Goal: Find specific page/section: Find specific page/section

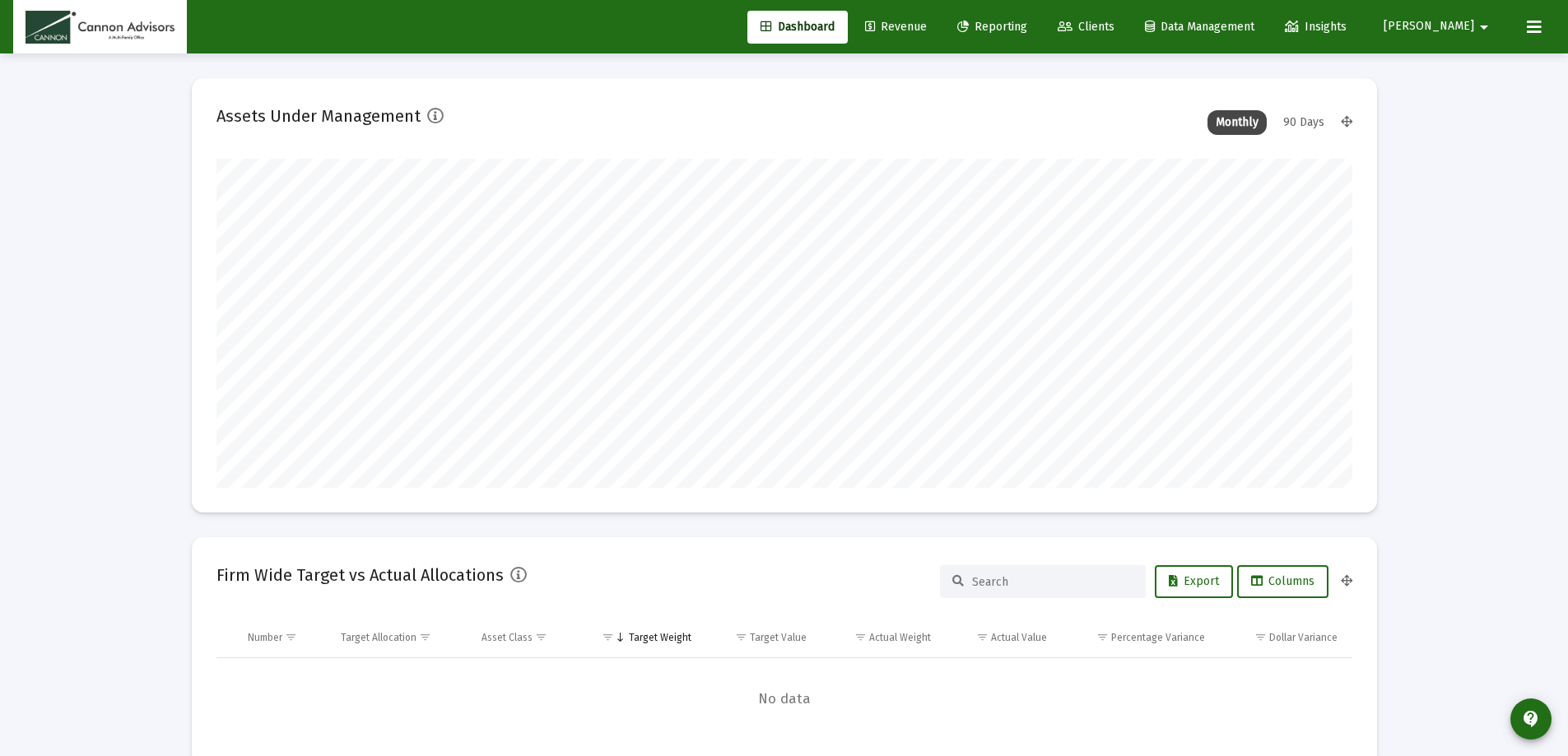
scroll to position [329, 1136]
type input "[DATE]"
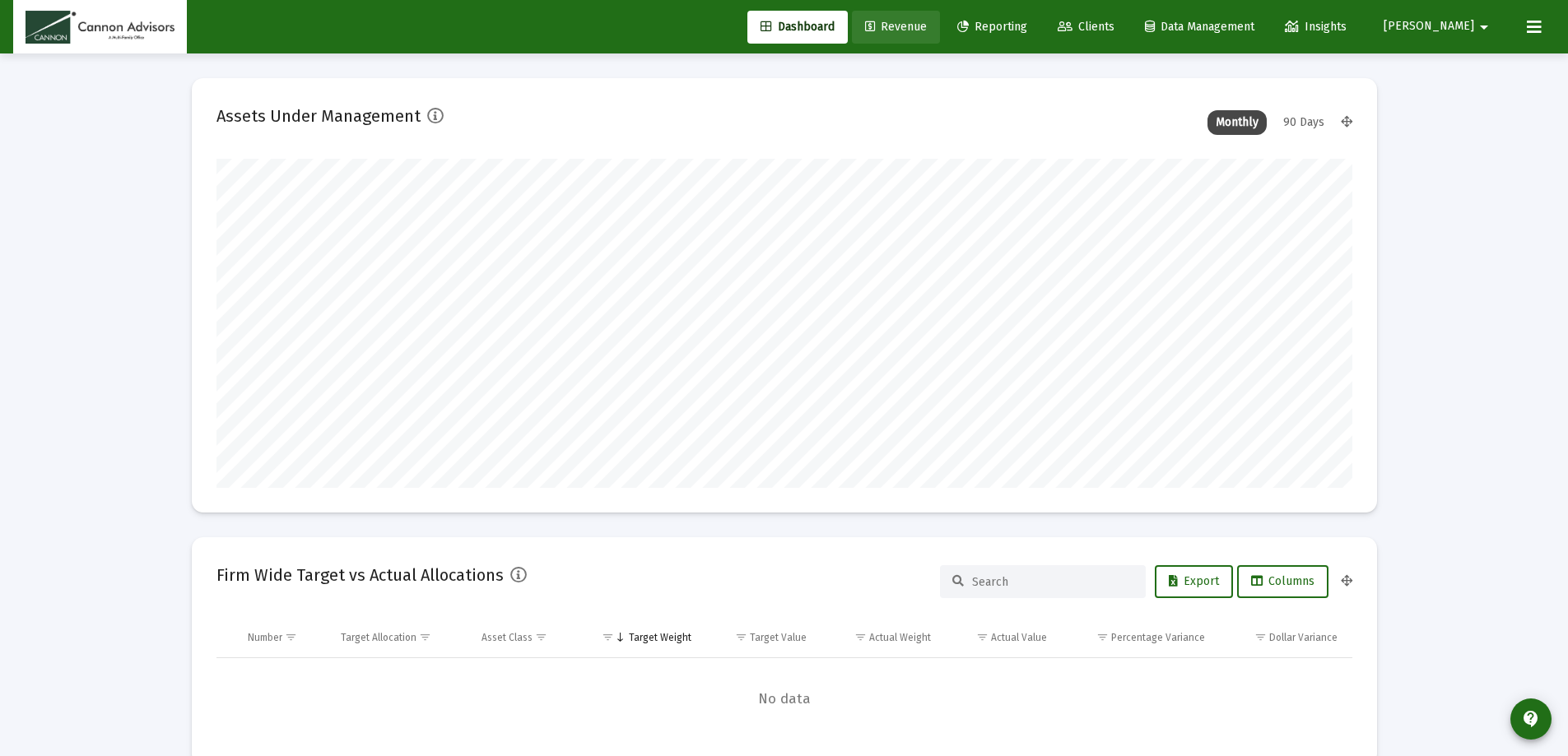
click at [927, 22] on span "Revenue" at bounding box center [896, 26] width 62 height 14
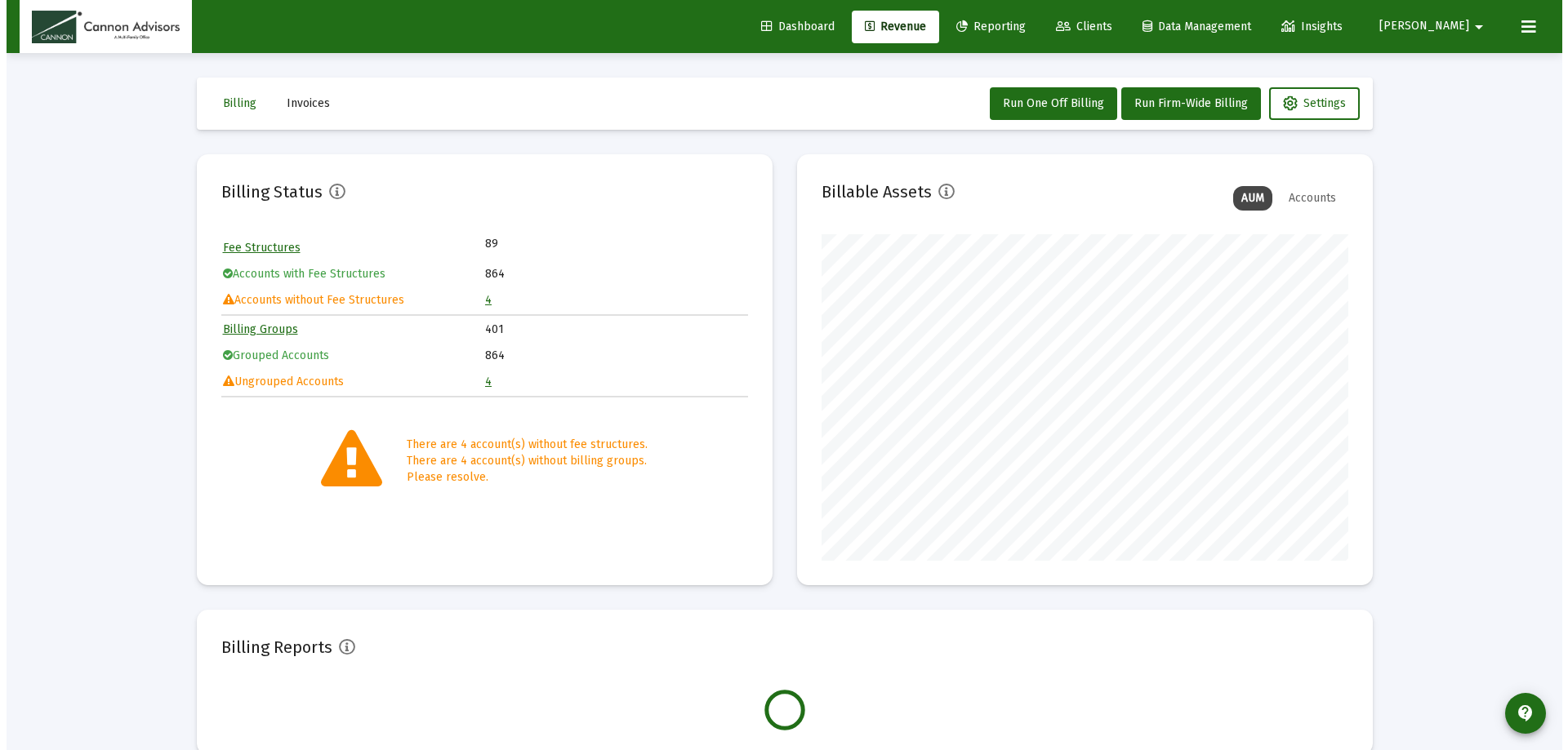
scroll to position [326, 527]
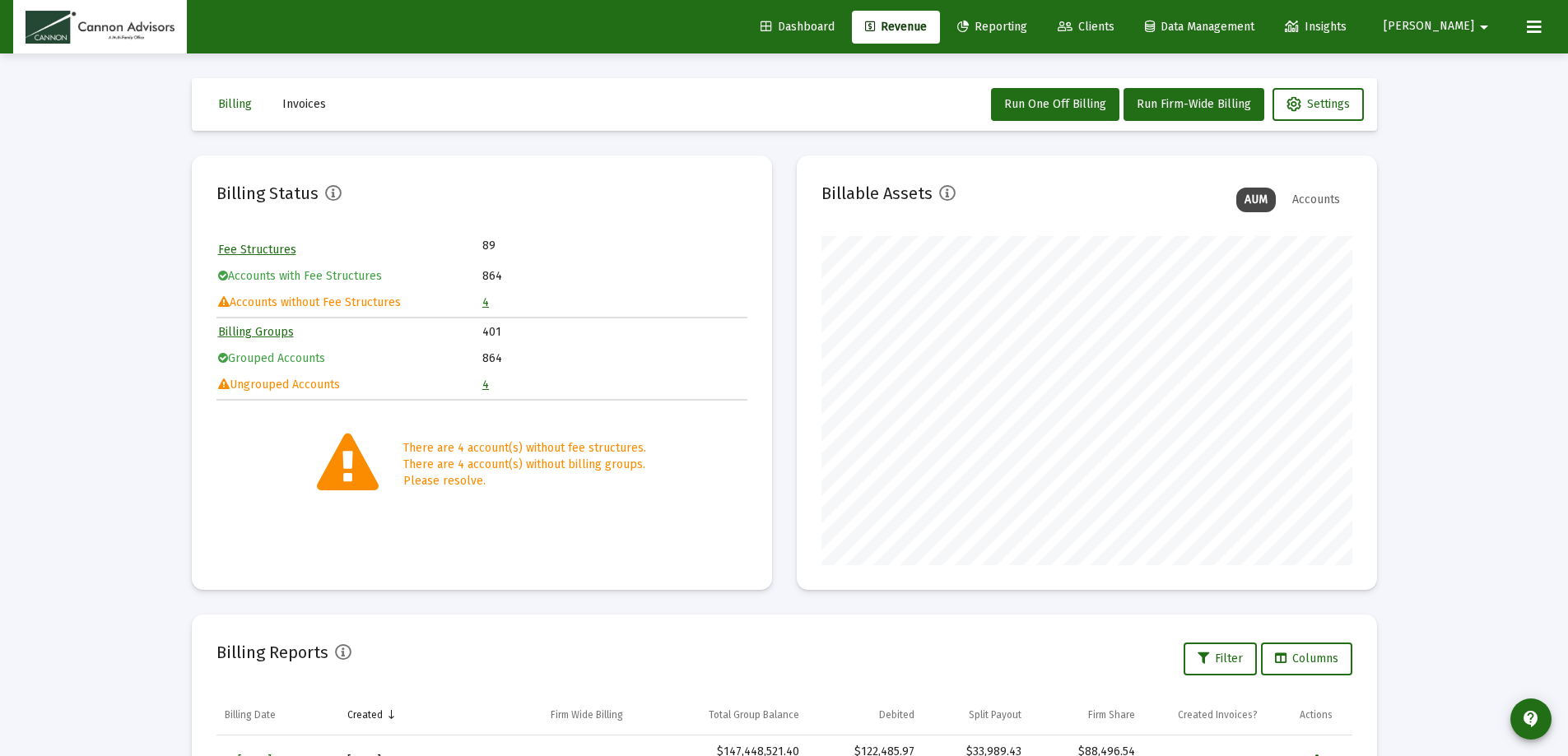
click at [485, 304] on link "4" at bounding box center [486, 302] width 7 height 14
